Goal: Information Seeking & Learning: Learn about a topic

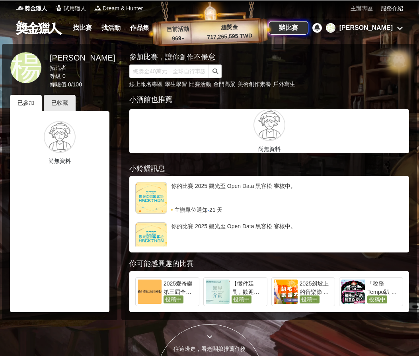
click at [364, 11] on link "主辦專區" at bounding box center [362, 8] width 22 height 8
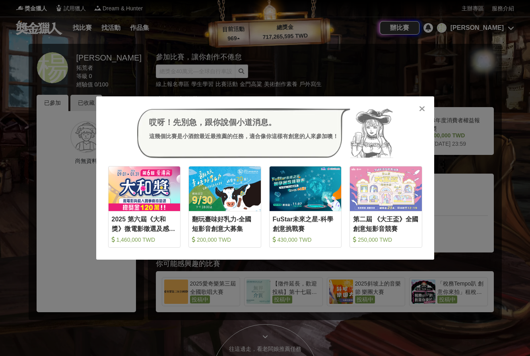
click at [419, 107] on icon at bounding box center [422, 109] width 6 height 8
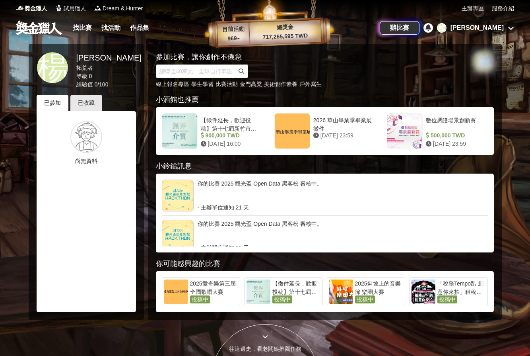
click at [419, 62] on div "參加比賽，讓你創作不倦怠" at bounding box center [311, 57] width 310 height 11
click at [419, 10] on link "主辦專區" at bounding box center [473, 8] width 22 height 8
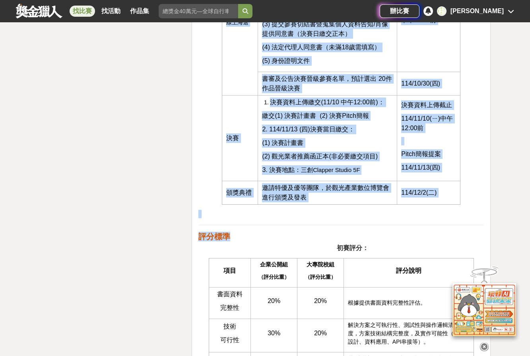
scroll to position [1371, 0]
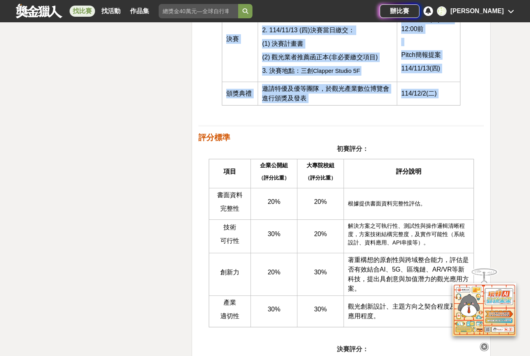
drag, startPoint x: 203, startPoint y: 50, endPoint x: 476, endPoint y: 105, distance: 278.9
click at [476, 105] on div "活動簡介 隨著數位浪潮席捲全球，台灣觀光產業正迎向數位轉型與創新升級的關鍵時刻，為推動開放資料的創新應用，強化政府資料在觀光服務上的價值，交通部觀光署特別舉辦…" at bounding box center [342, 353] width 286 height 2898
copy div "lor ipsumdol sita「consecte」adi，elitseddoeiu（tempo、inc、utlab）etdoloremagnaal，eni…"
